Goal: Task Accomplishment & Management: Use online tool/utility

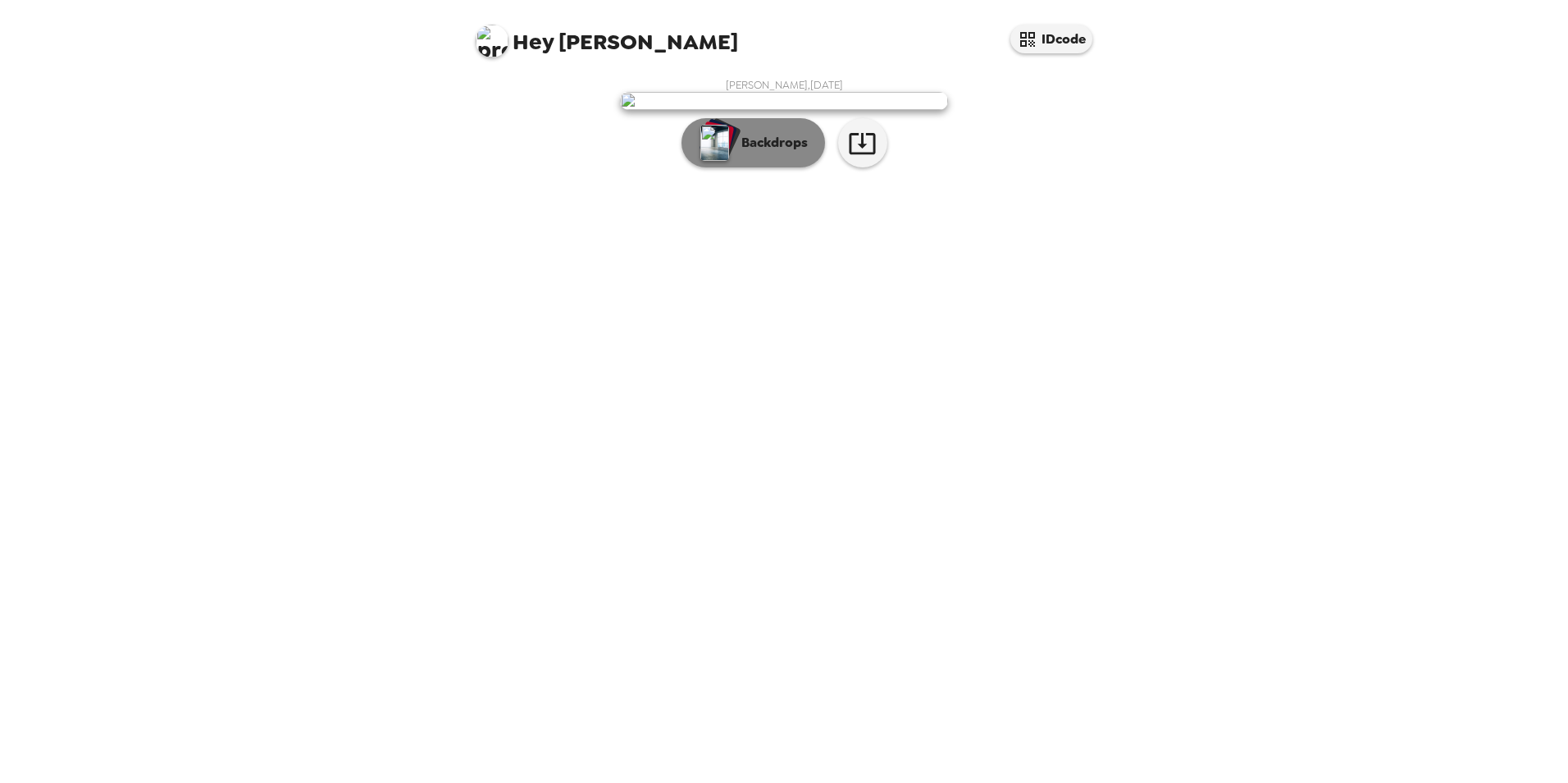
click at [778, 152] on p "Backdrops" at bounding box center [771, 142] width 74 height 19
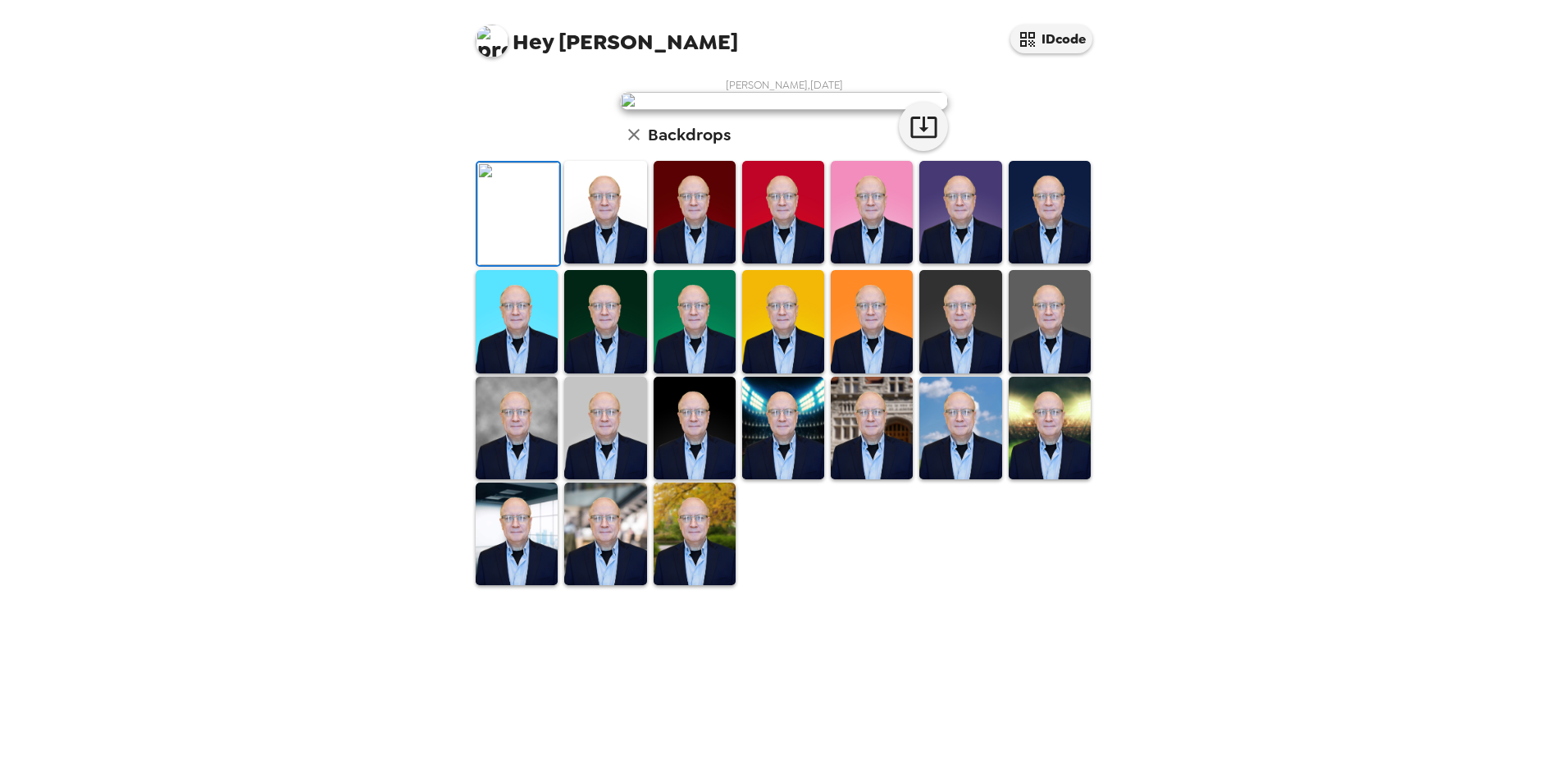
scroll to position [219, 0]
click at [576, 585] on img at bounding box center [605, 533] width 82 height 102
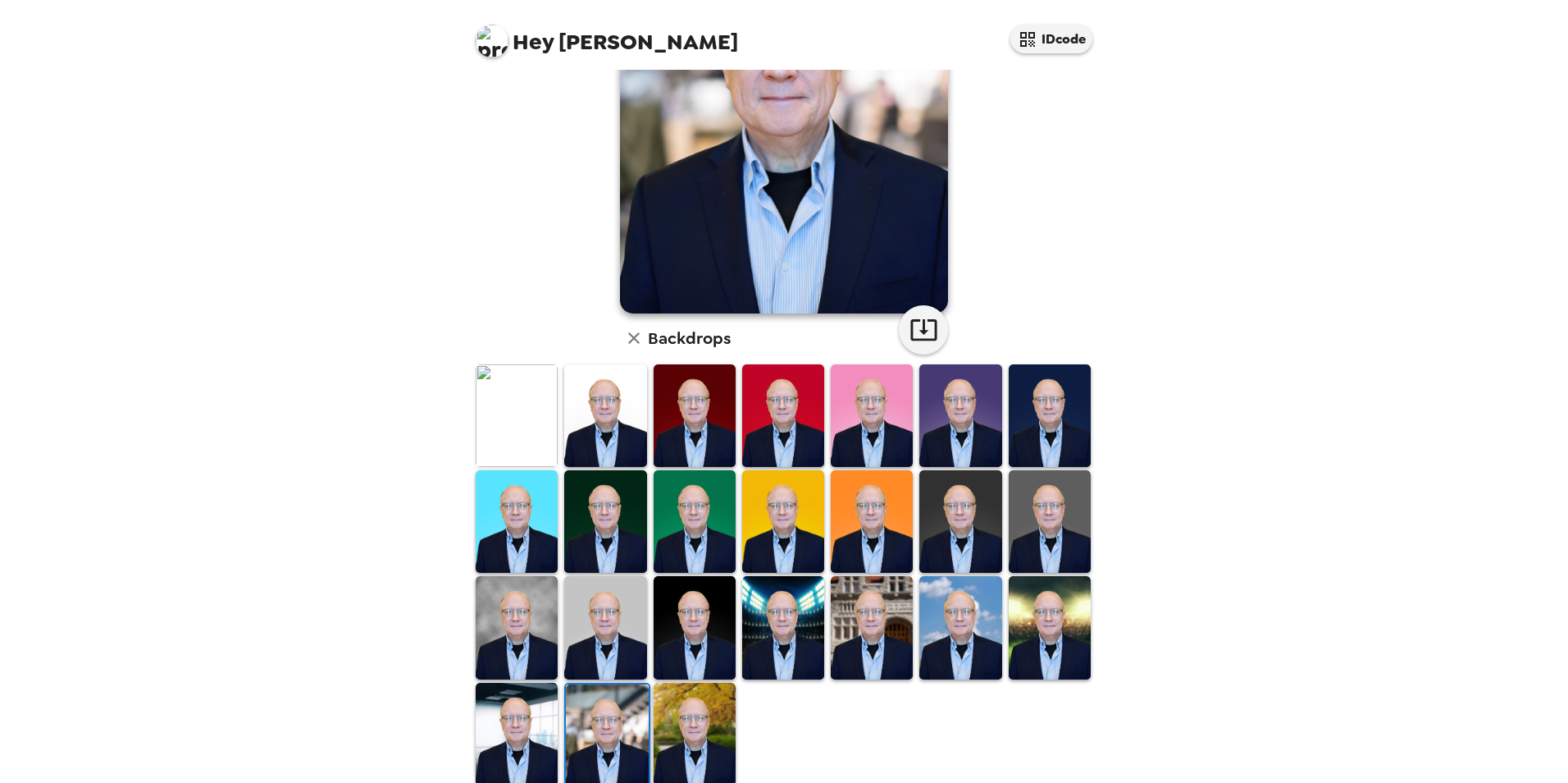
scroll to position [218, 0]
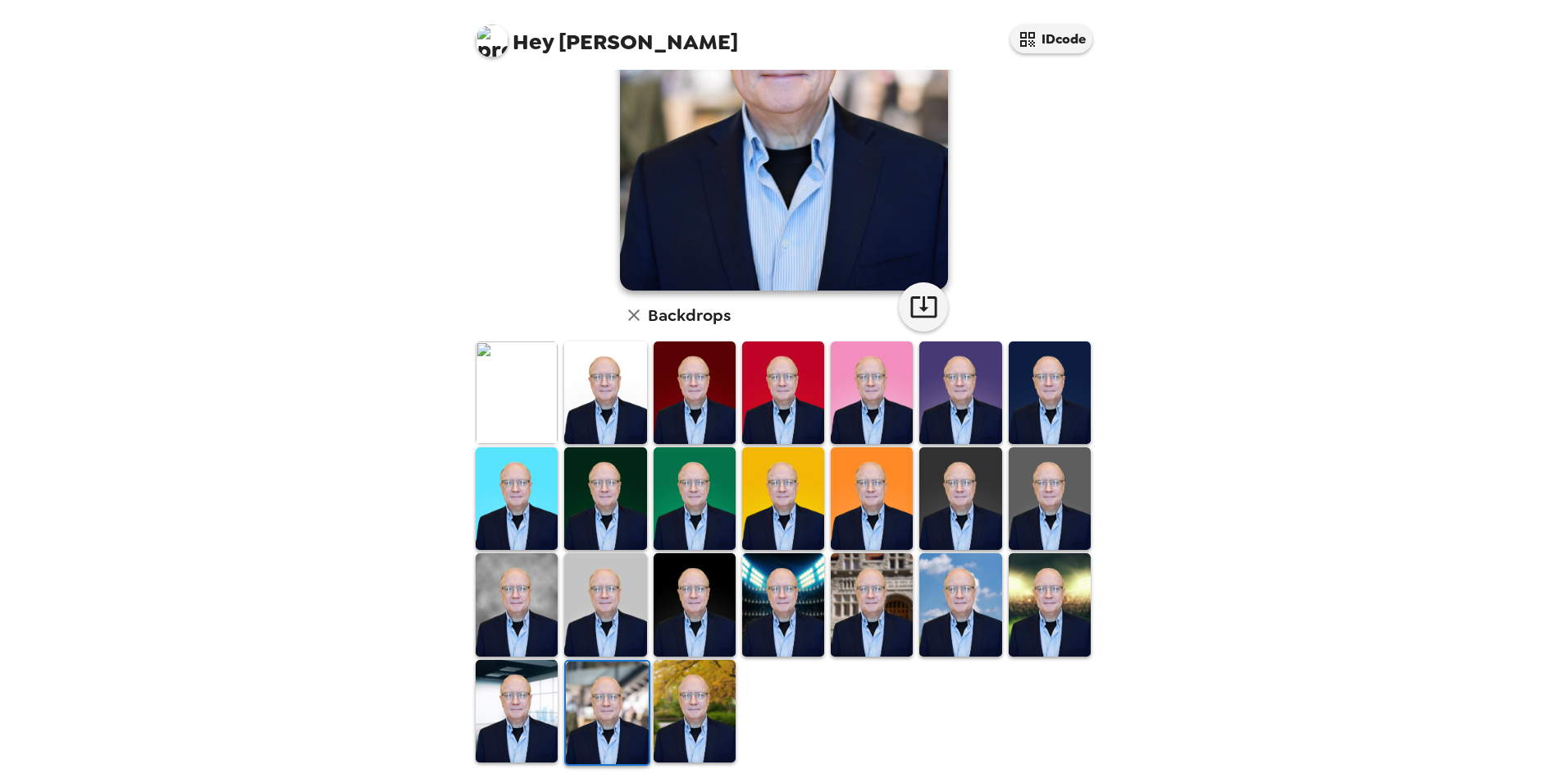
click at [944, 599] on img at bounding box center [960, 604] width 82 height 102
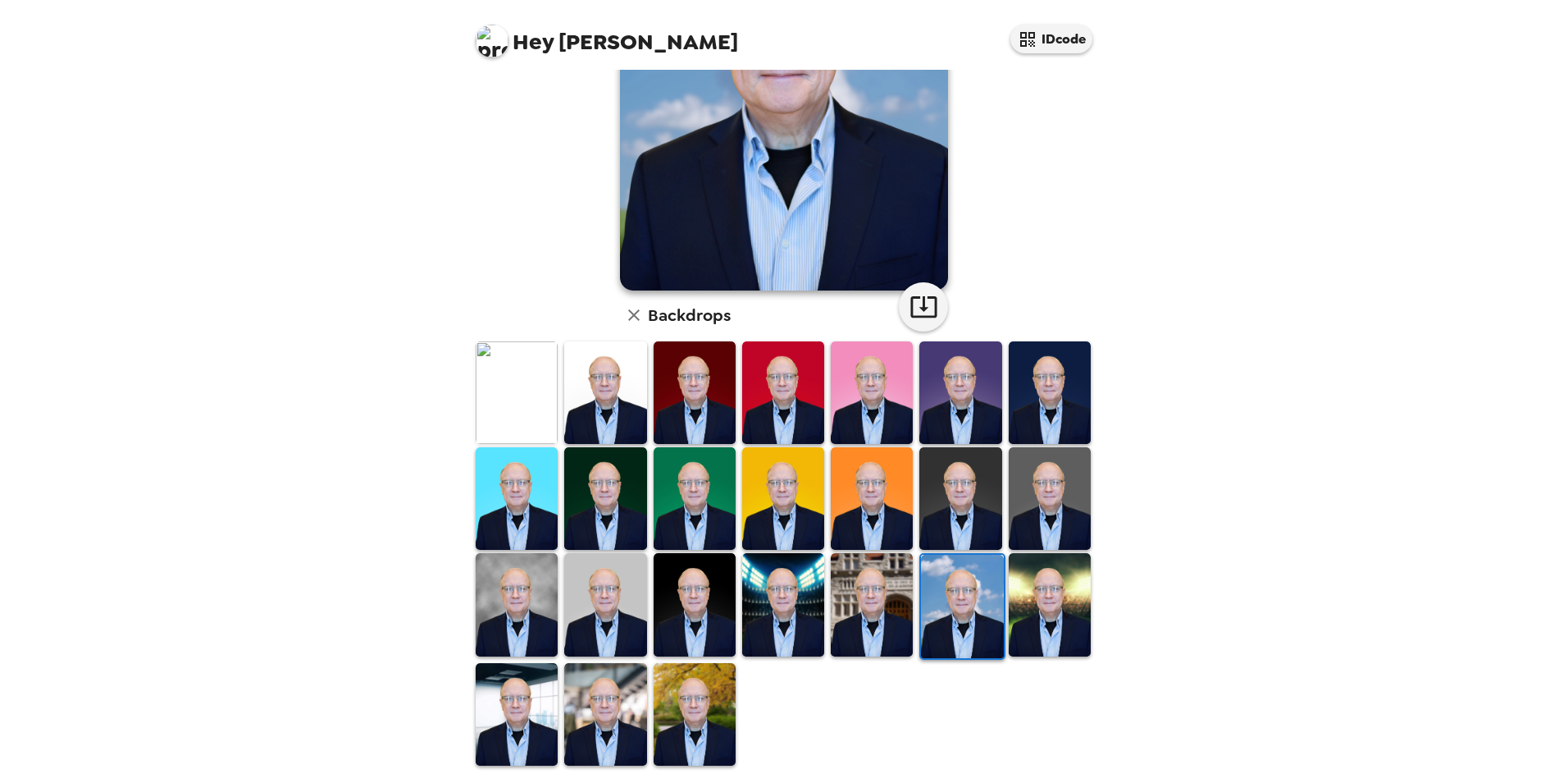
click at [699, 705] on img at bounding box center [695, 714] width 82 height 102
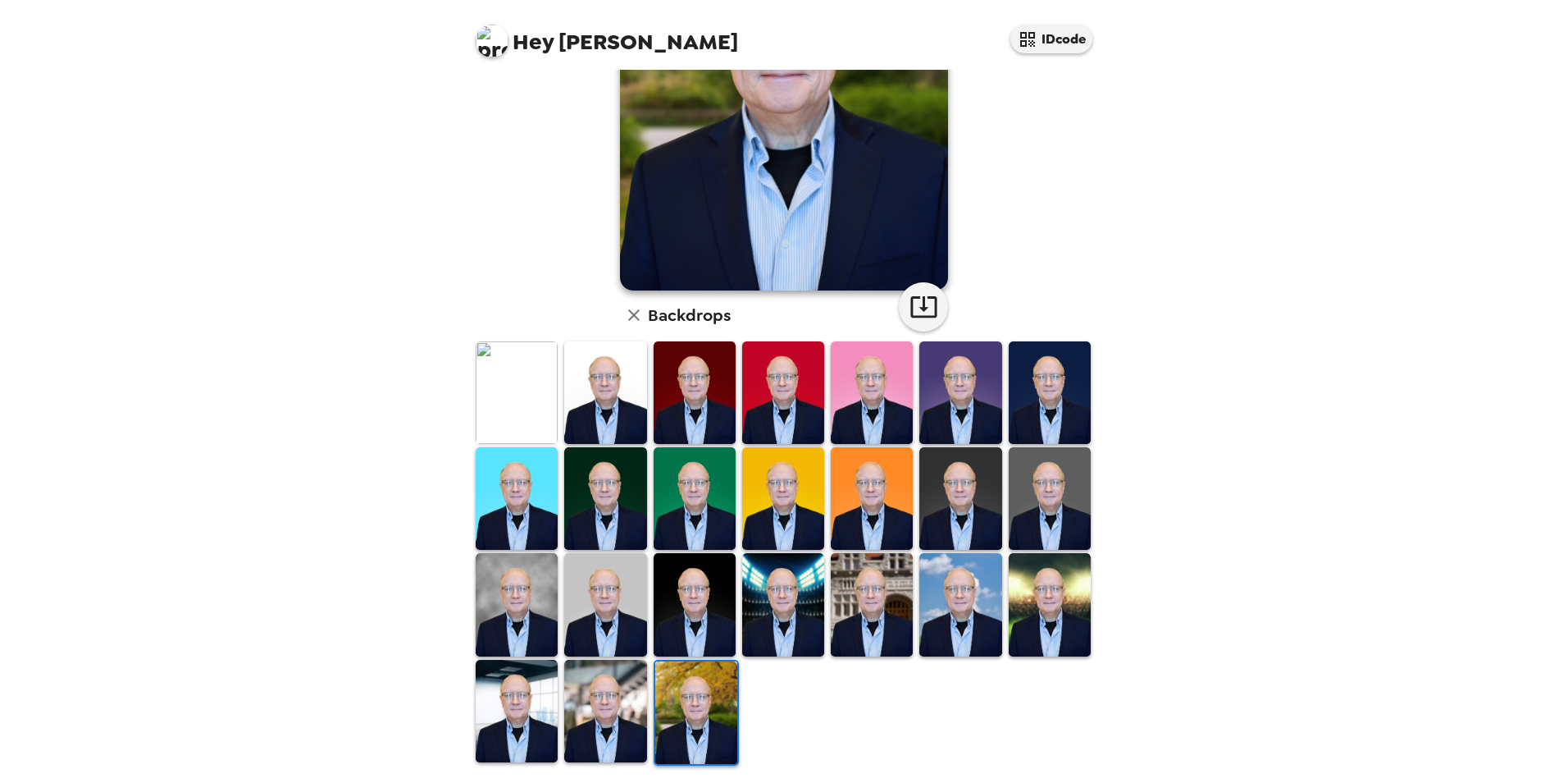
click at [497, 717] on img at bounding box center [516, 710] width 82 height 102
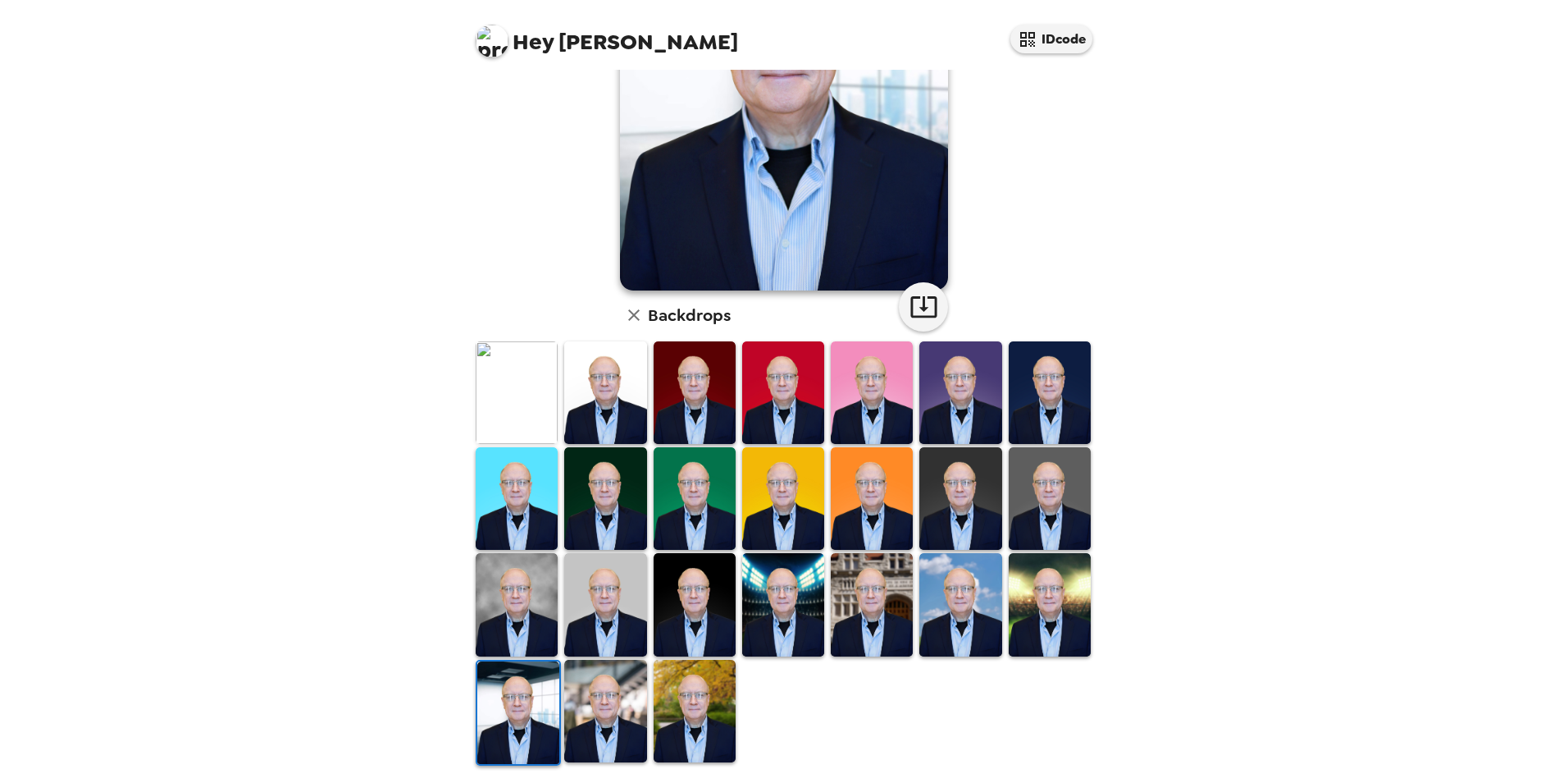
scroll to position [0, 0]
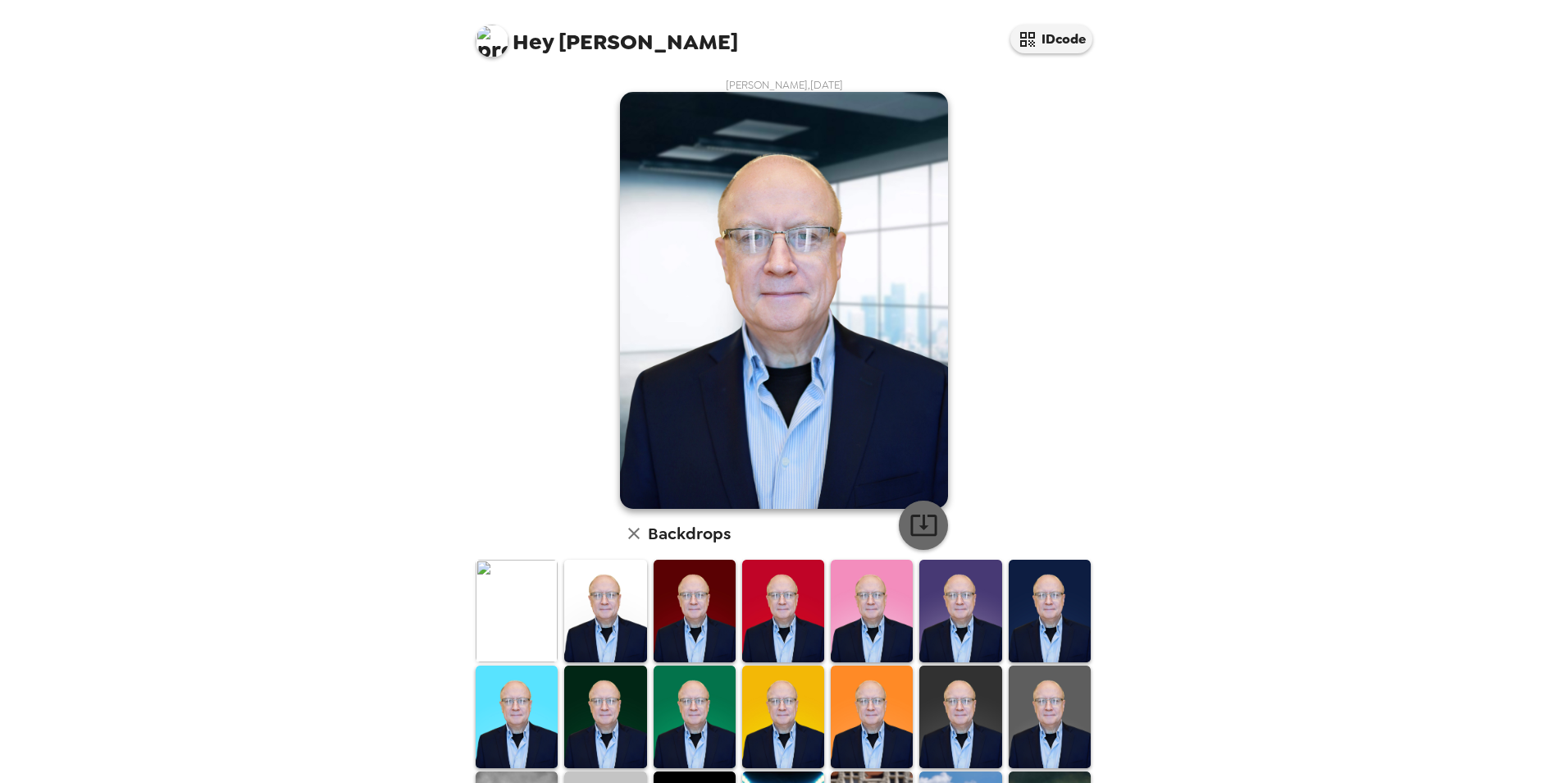
click at [916, 523] on icon "button" at bounding box center [924, 525] width 29 height 29
